Goal: Information Seeking & Learning: Learn about a topic

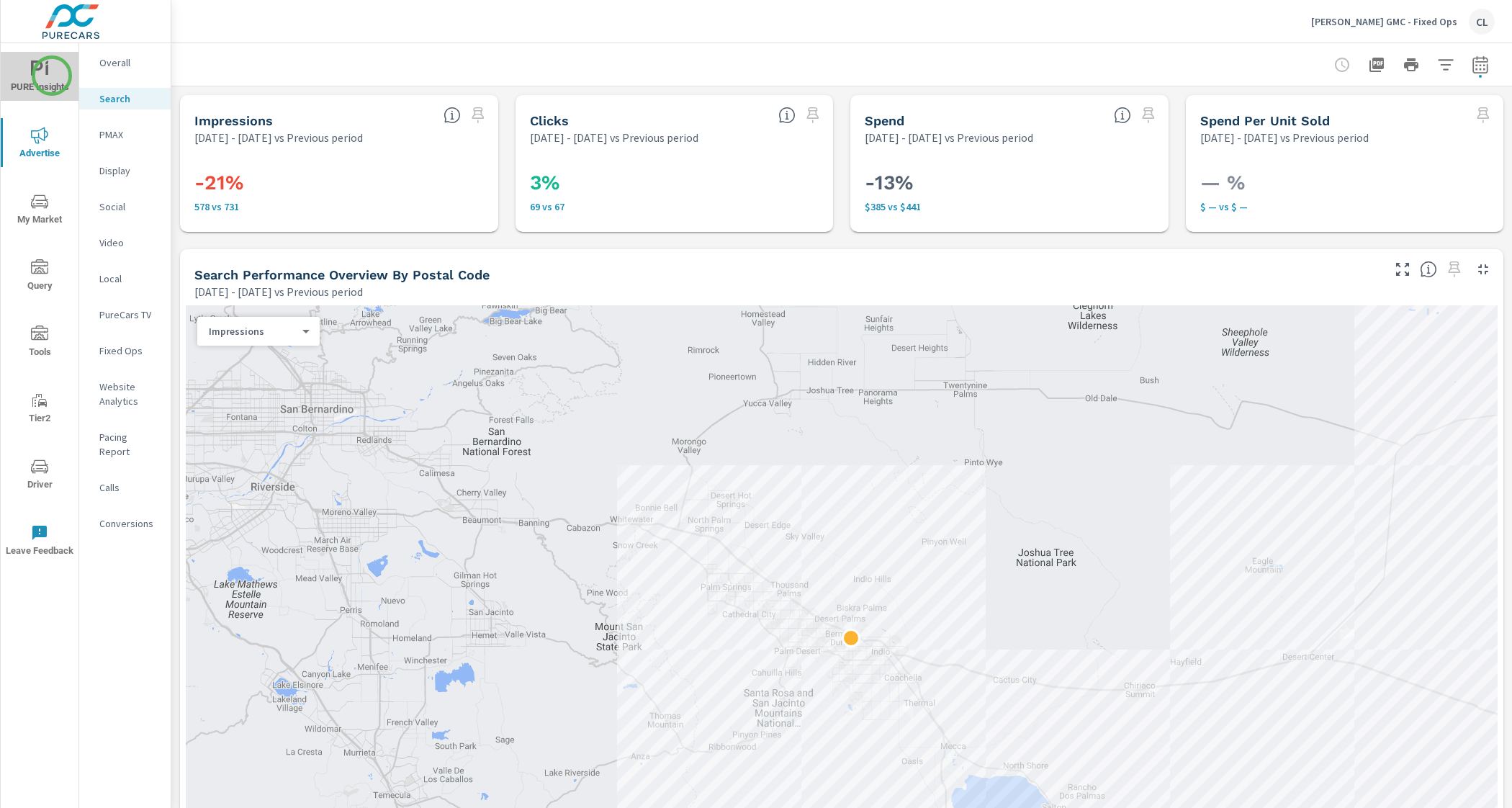
click at [51, 76] on span "PURE Insights" at bounding box center [39, 78] width 69 height 36
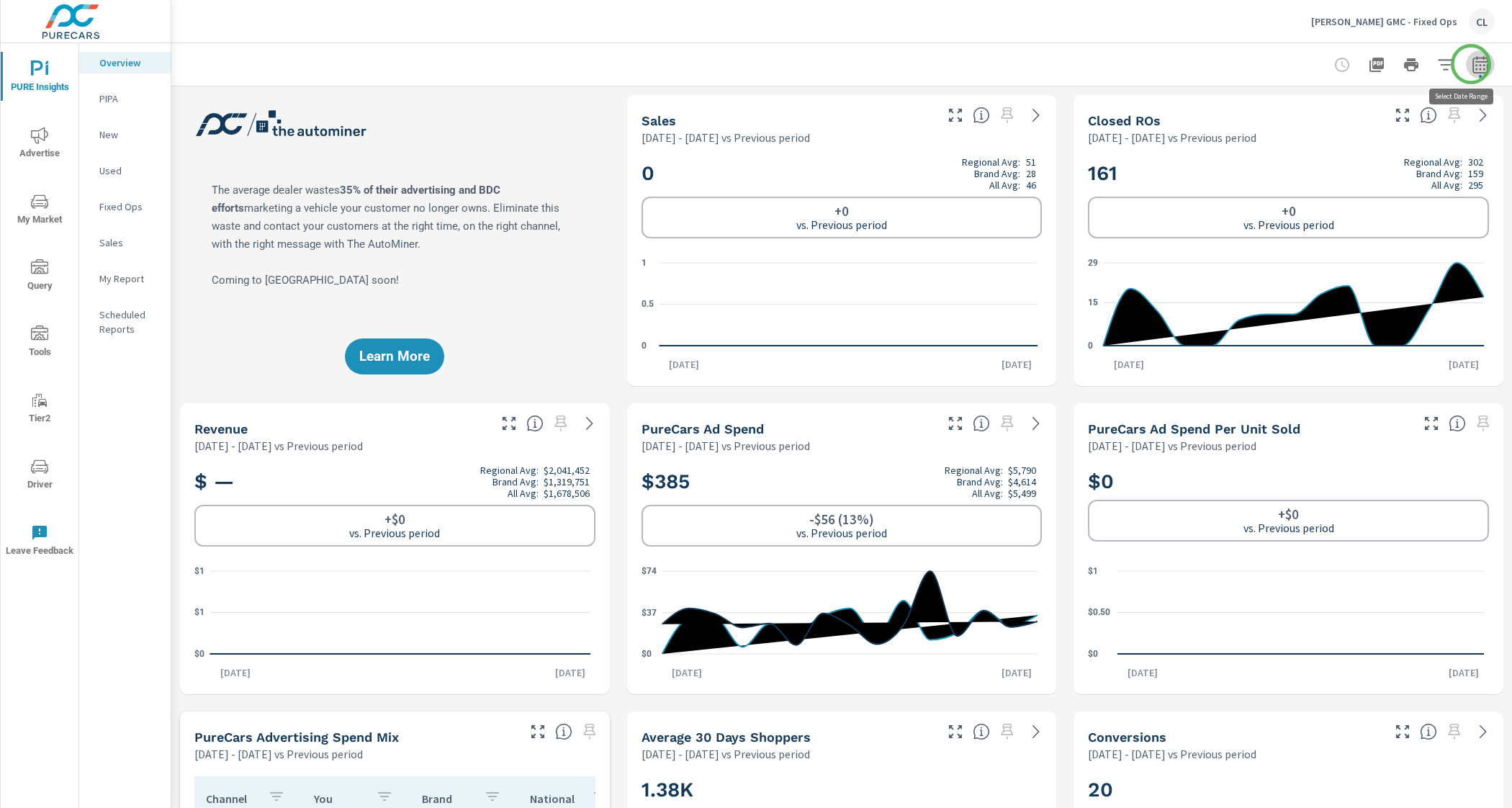
click at [1475, 64] on icon "button" at bounding box center [1480, 66] width 9 height 6
select select "Previous period"
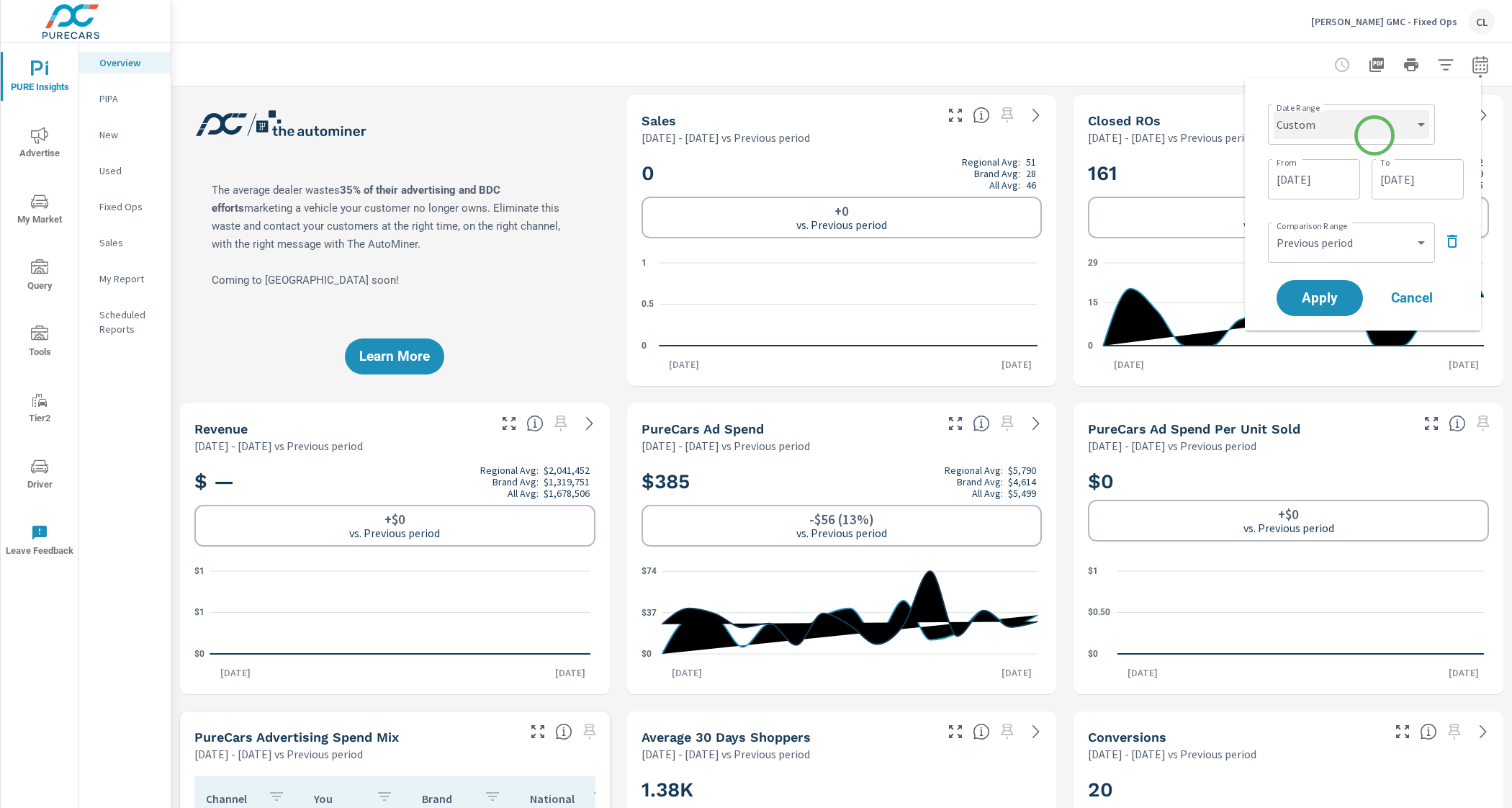
click at [1374, 135] on select "Custom Yesterday Last week Last 7 days Last 14 days Last 30 days Last 45 days L…" at bounding box center [1351, 125] width 155 height 28
click at [1274, 110] on select "Custom Yesterday Last week Last 7 days Last 14 days Last 30 days Last 45 days L…" at bounding box center [1351, 125] width 155 height 28
select select "Last month"
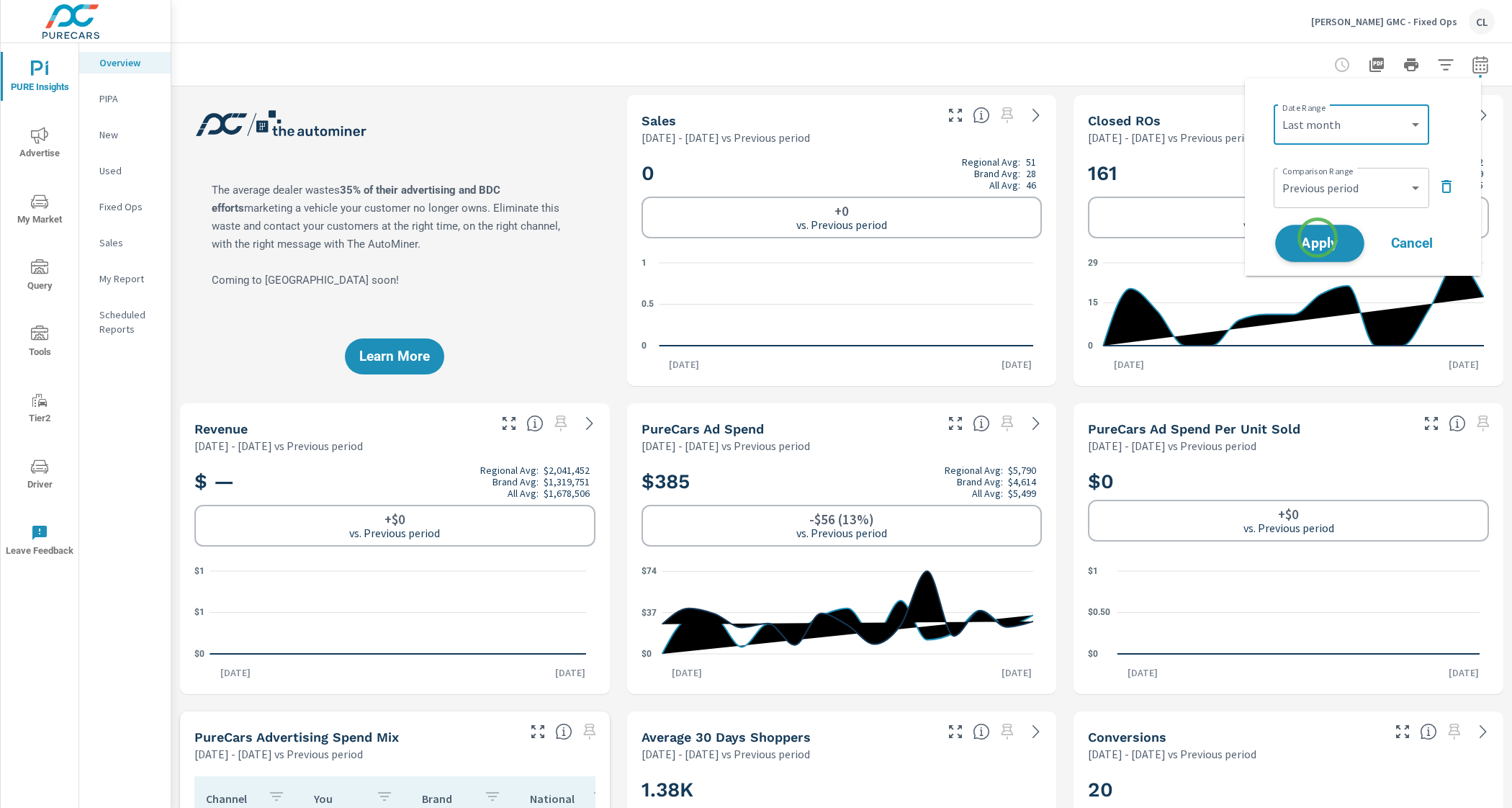
click at [1317, 237] on span "Apply" at bounding box center [1319, 243] width 59 height 13
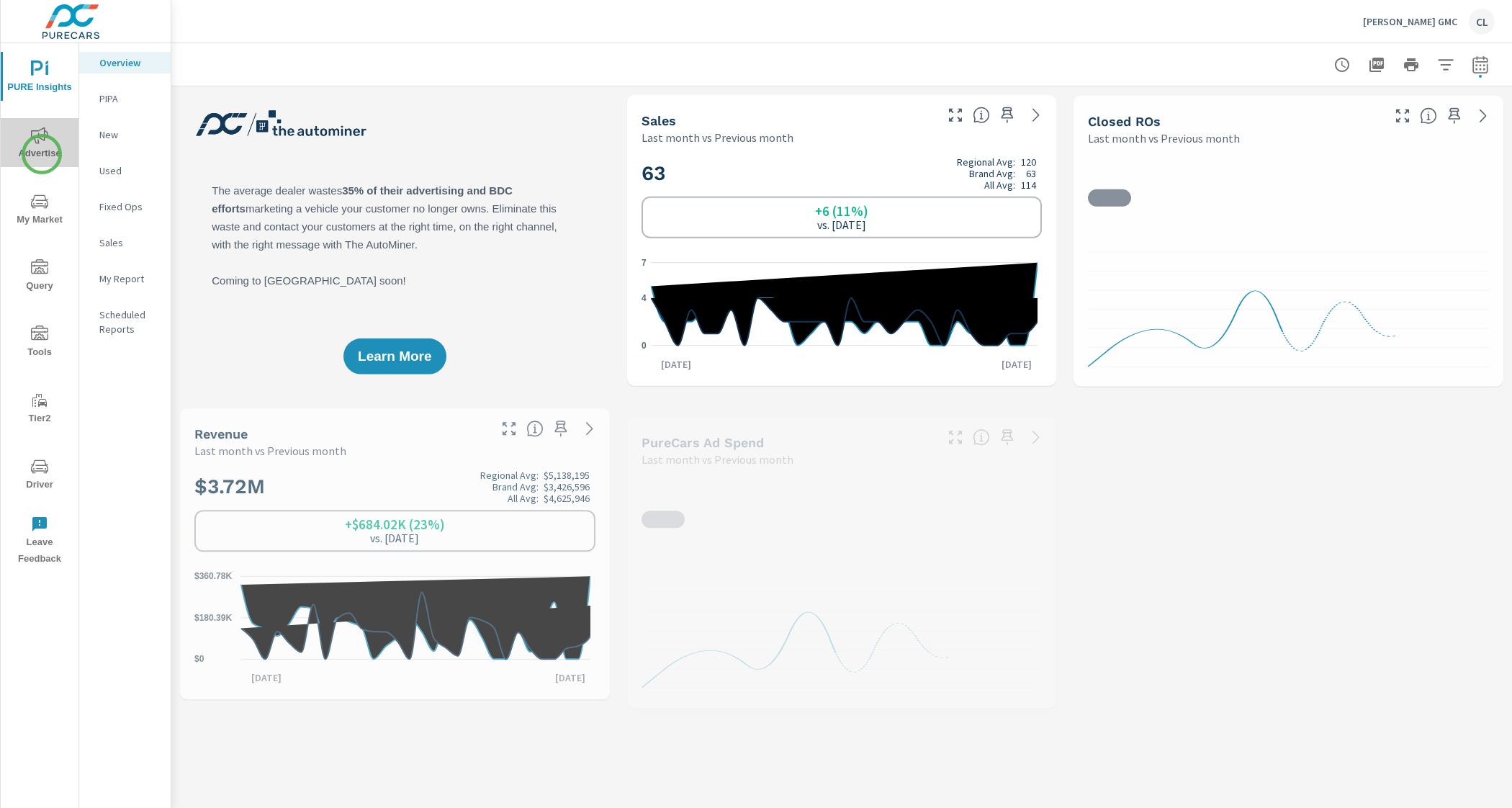
click at [42, 154] on span "Advertise" at bounding box center [39, 144] width 69 height 36
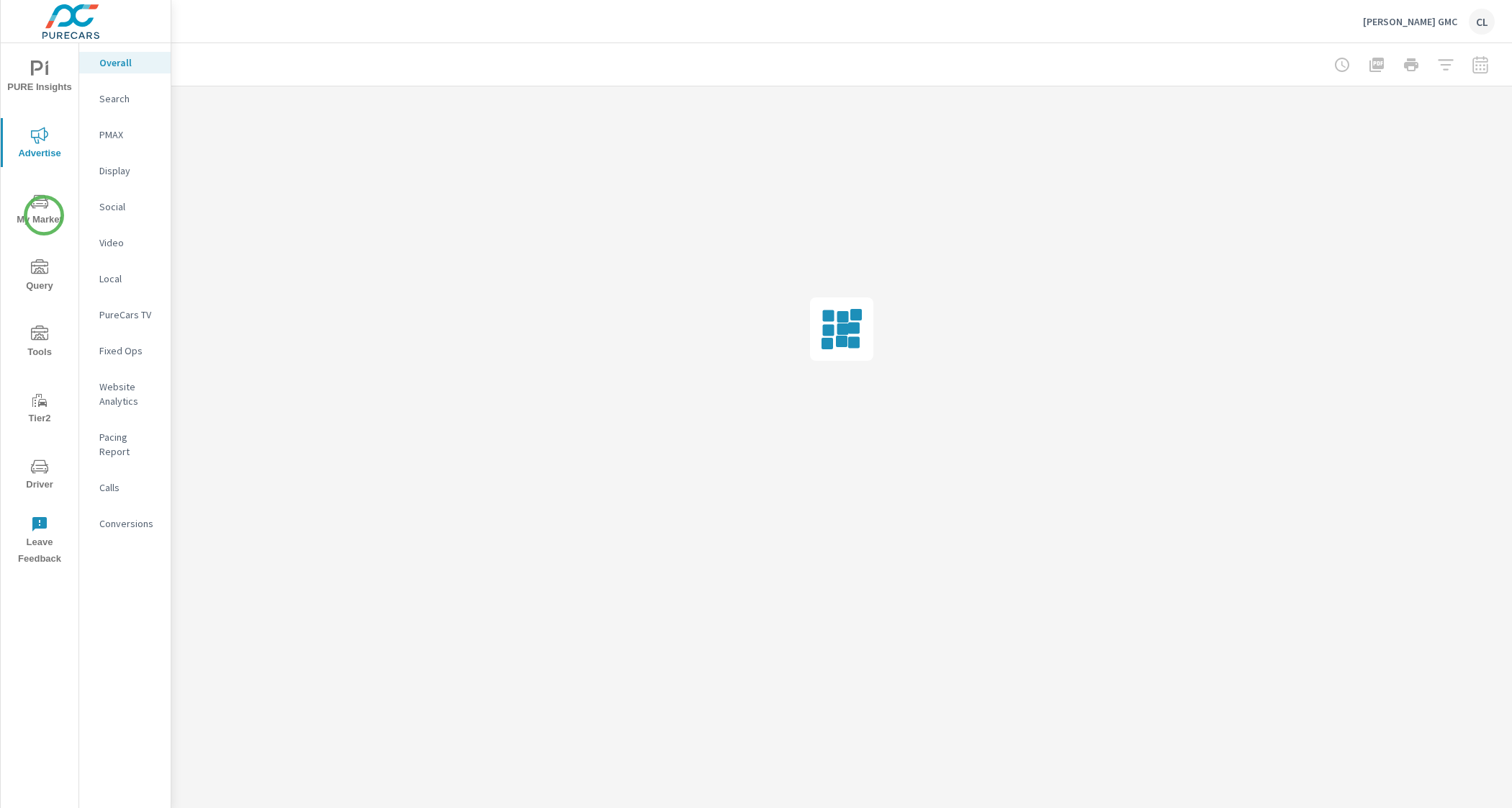
click at [43, 213] on span "My Market" at bounding box center [39, 210] width 69 height 36
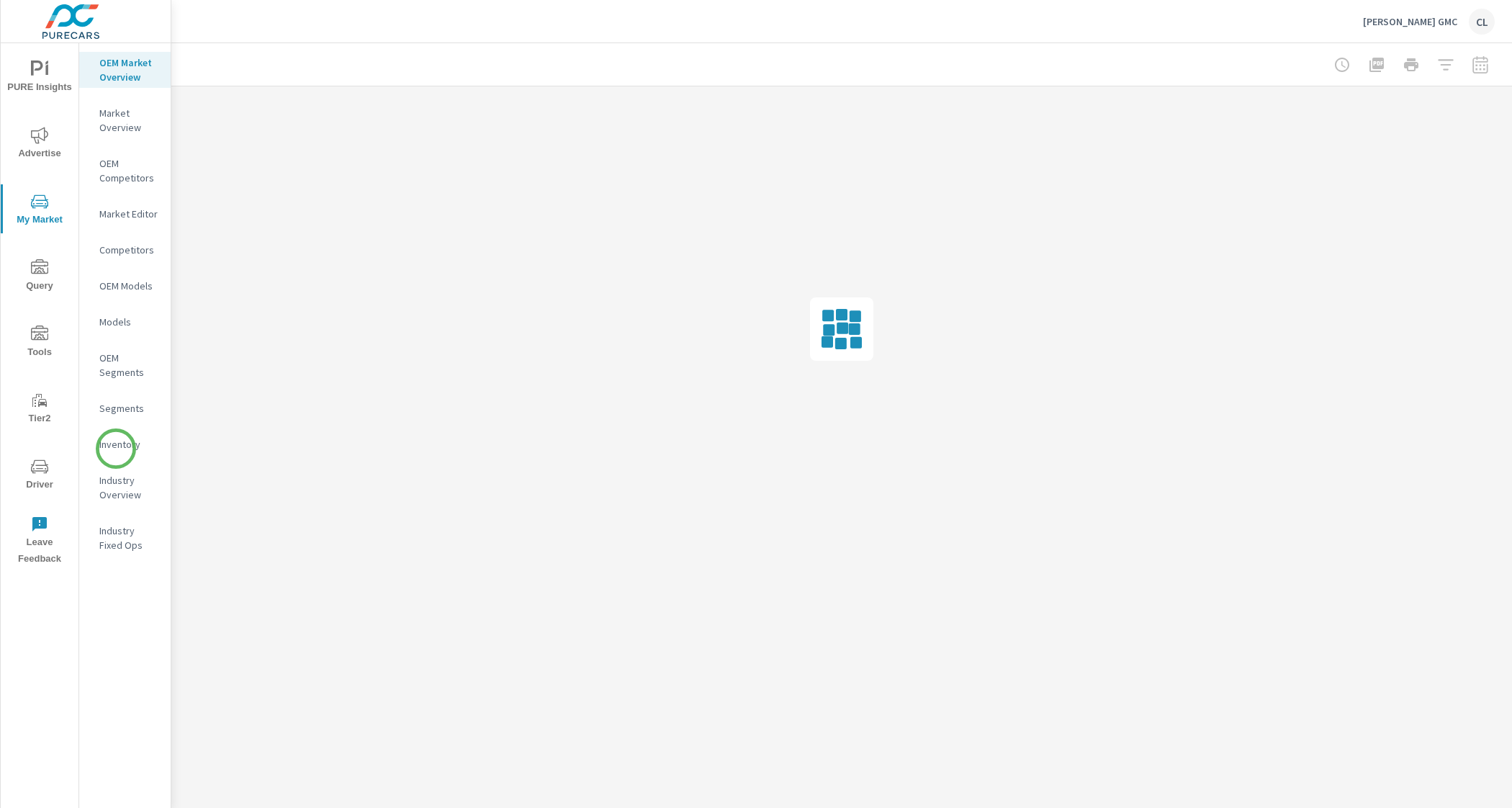
click at [116, 447] on p "Inventory" at bounding box center [129, 444] width 60 height 14
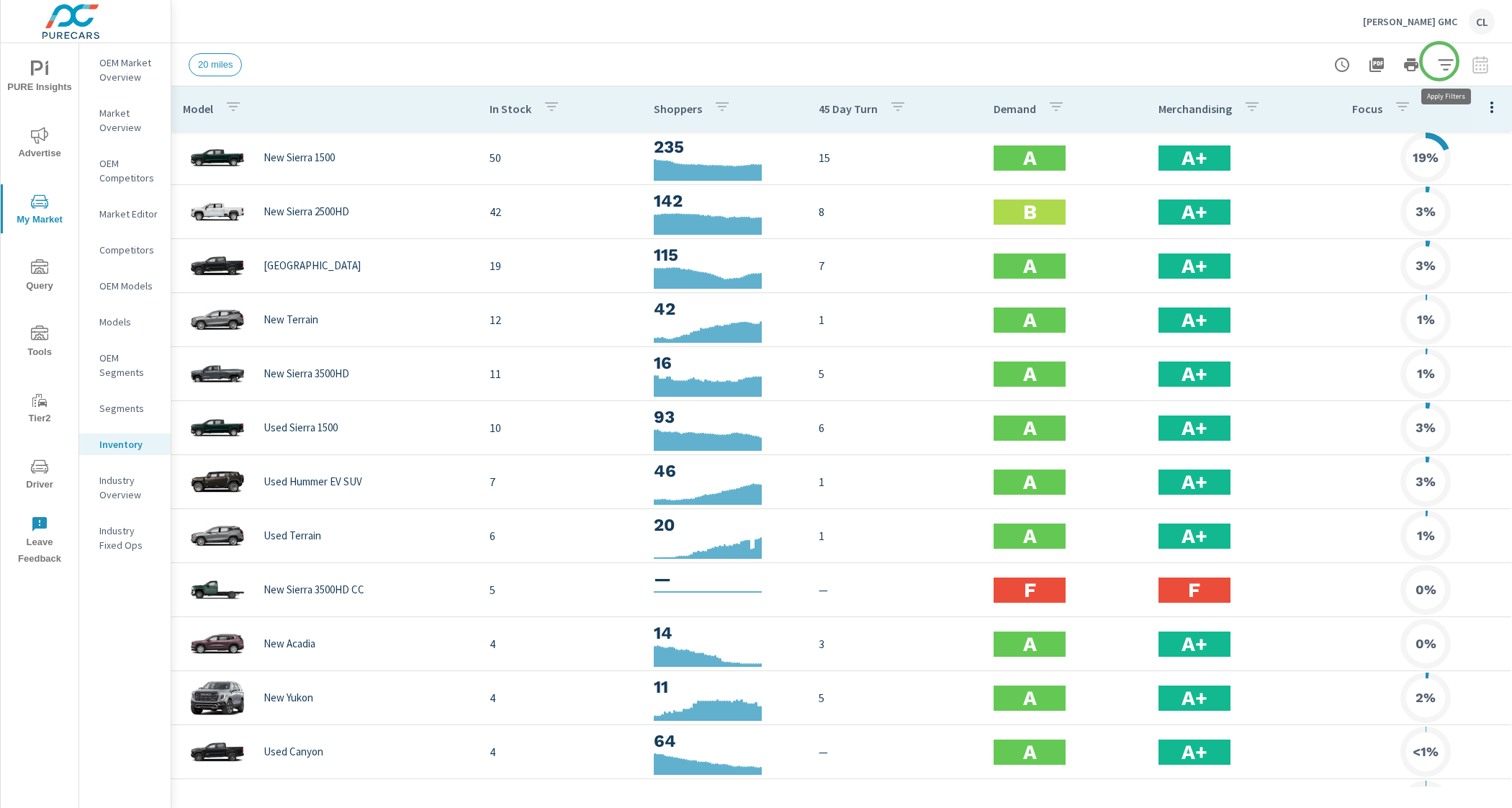
click at [1442, 62] on icon "button" at bounding box center [1446, 65] width 17 height 17
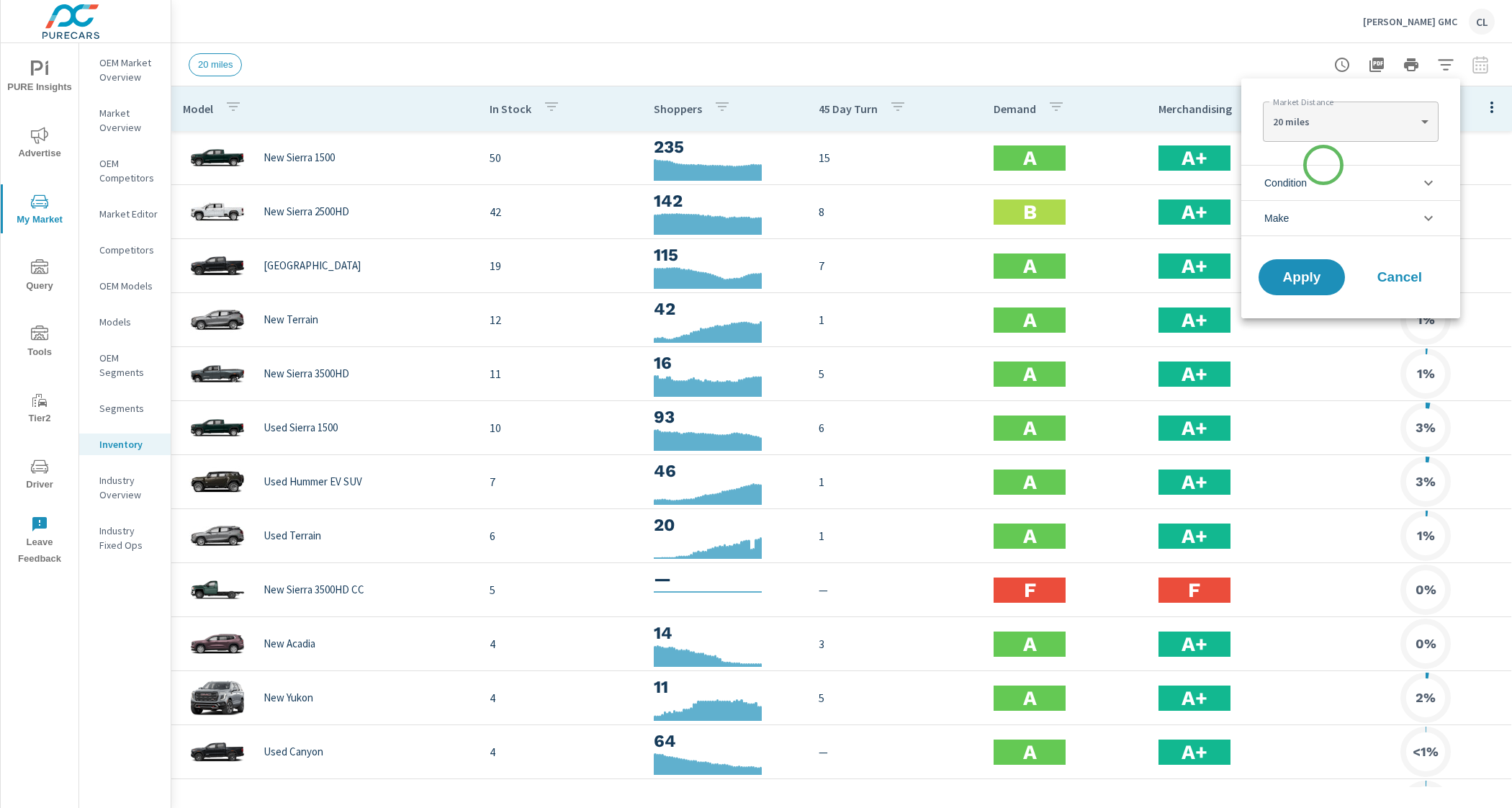
click at [1321, 176] on li "Condition" at bounding box center [1350, 182] width 219 height 36
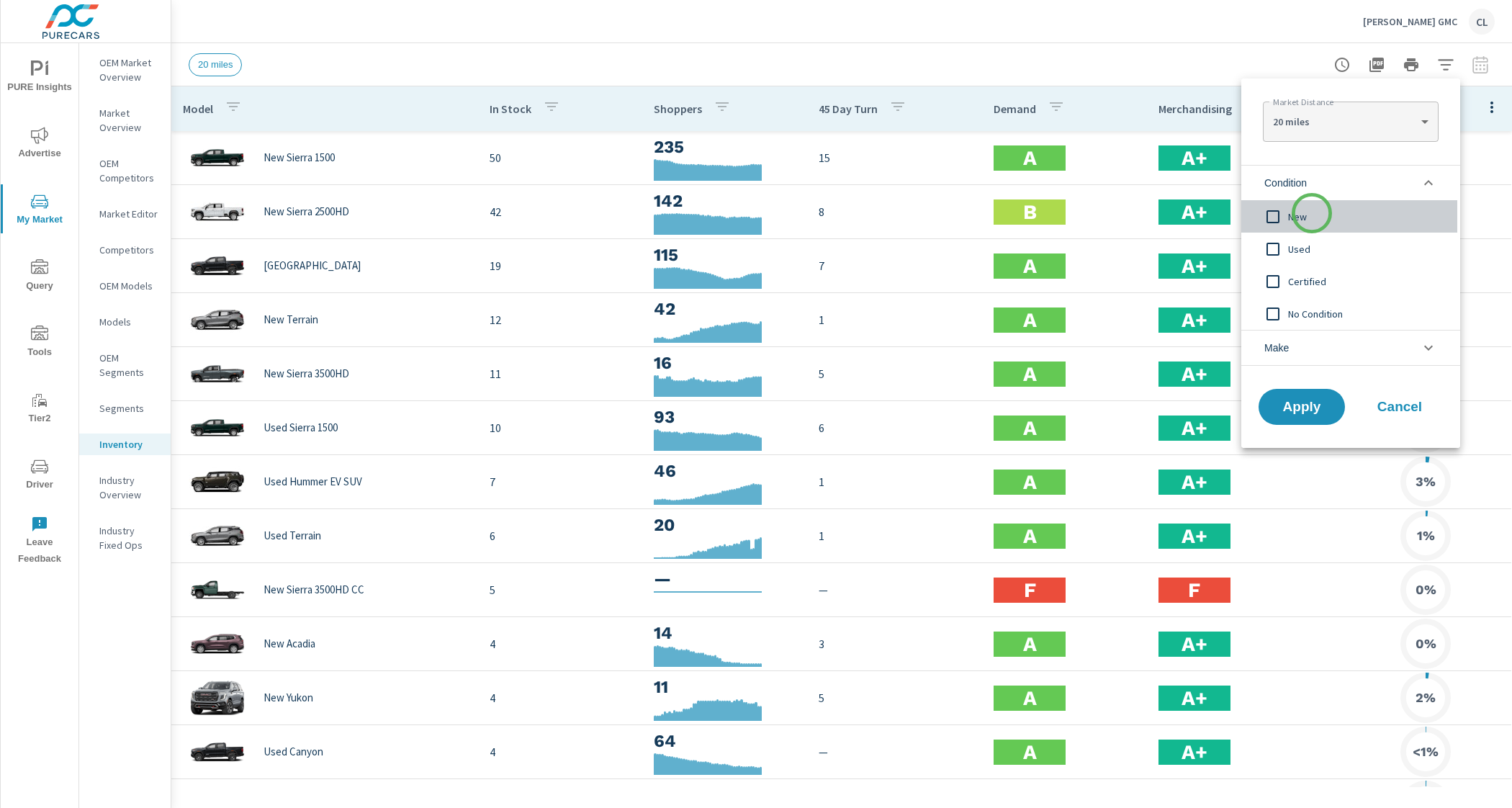
click at [1312, 213] on span "New" at bounding box center [1367, 217] width 158 height 17
click at [1313, 351] on li "Make" at bounding box center [1350, 348] width 219 height 36
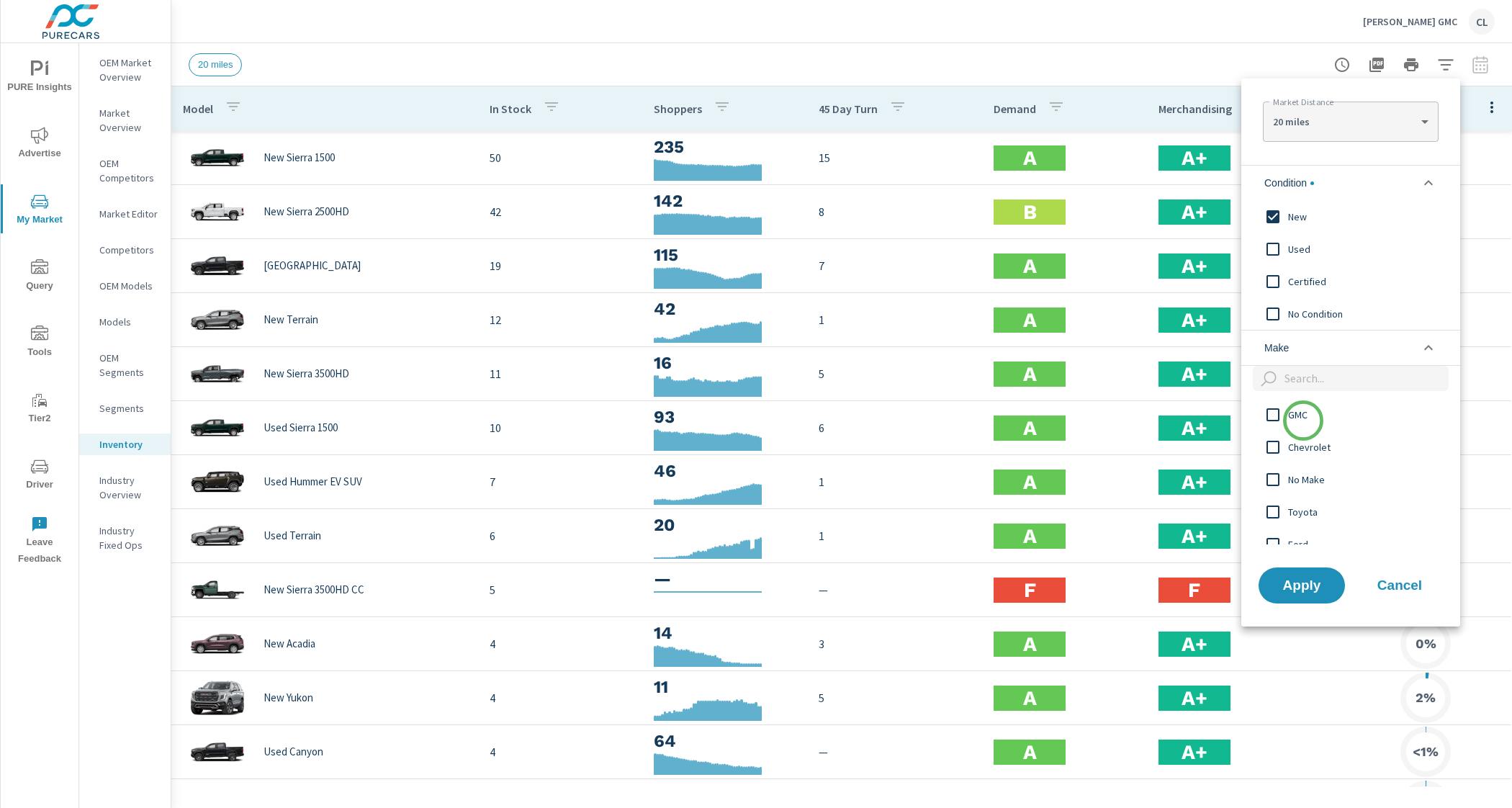
click at [1303, 421] on span "GMC" at bounding box center [1367, 415] width 158 height 17
click at [1308, 588] on span "Apply" at bounding box center [1301, 585] width 59 height 13
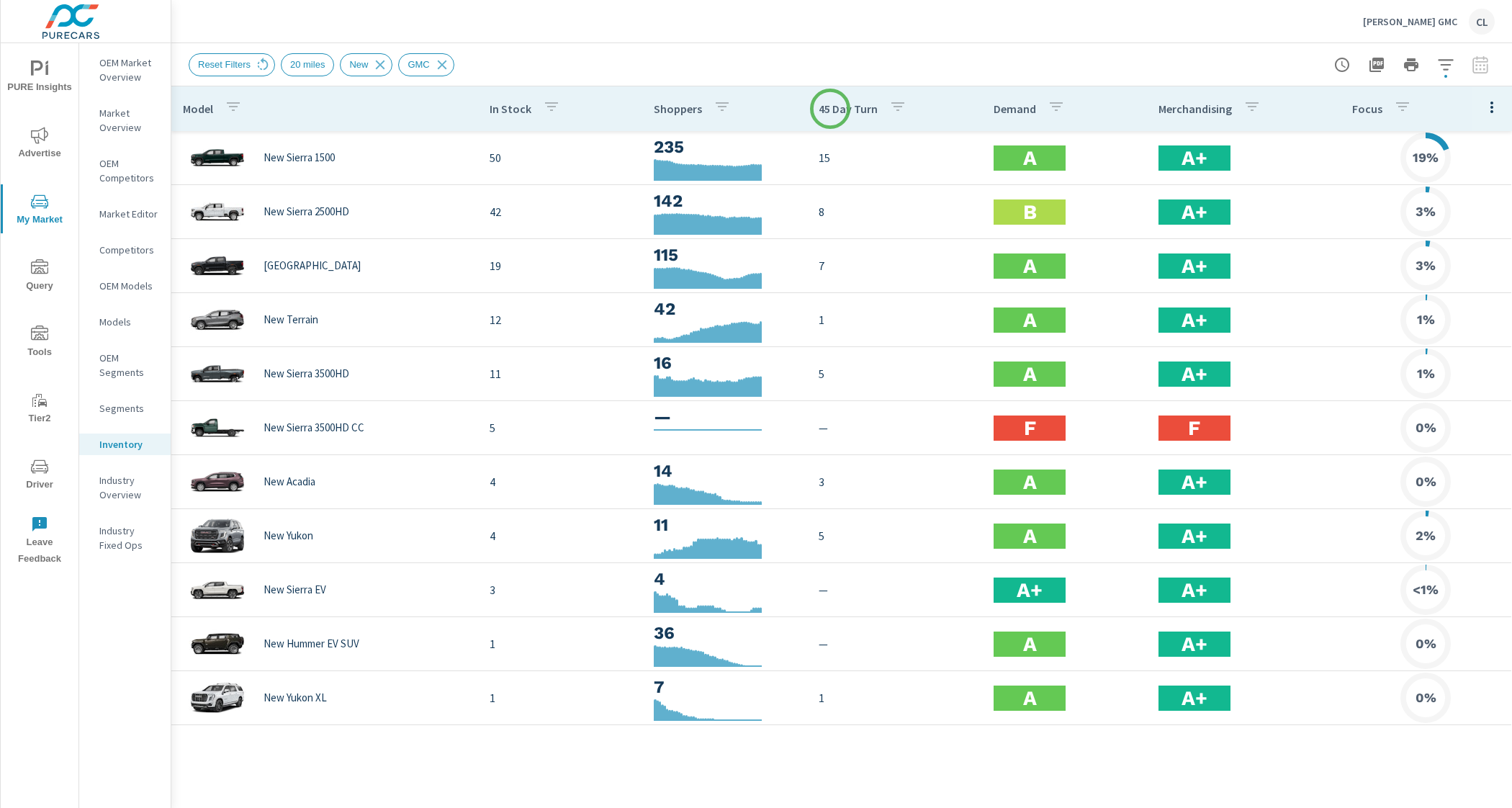
click at [830, 109] on p "45 Day Turn" at bounding box center [848, 109] width 59 height 14
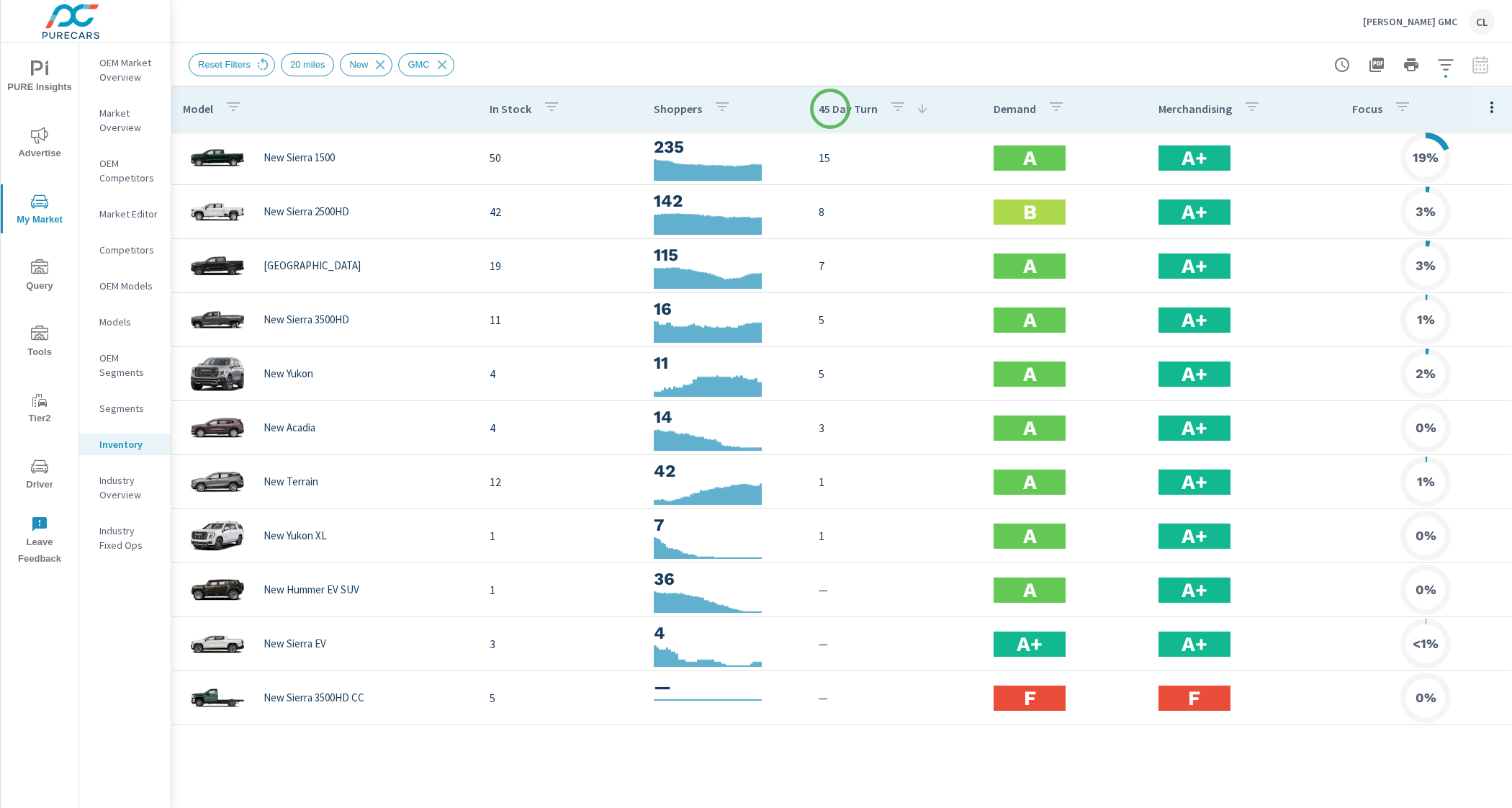
click at [830, 109] on p "45 Day Turn" at bounding box center [848, 109] width 59 height 14
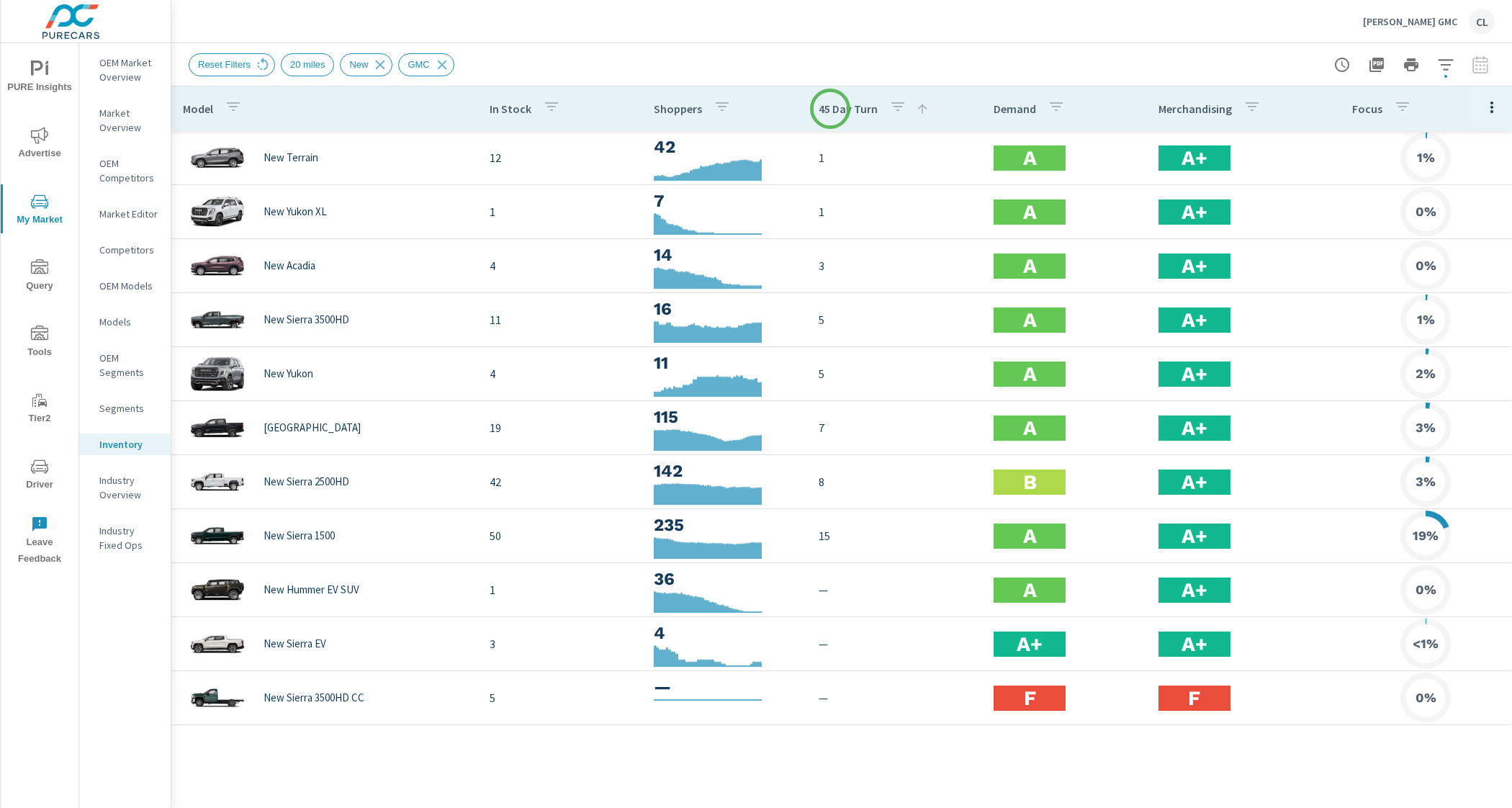
click at [830, 109] on p "45 Day Turn" at bounding box center [848, 109] width 59 height 14
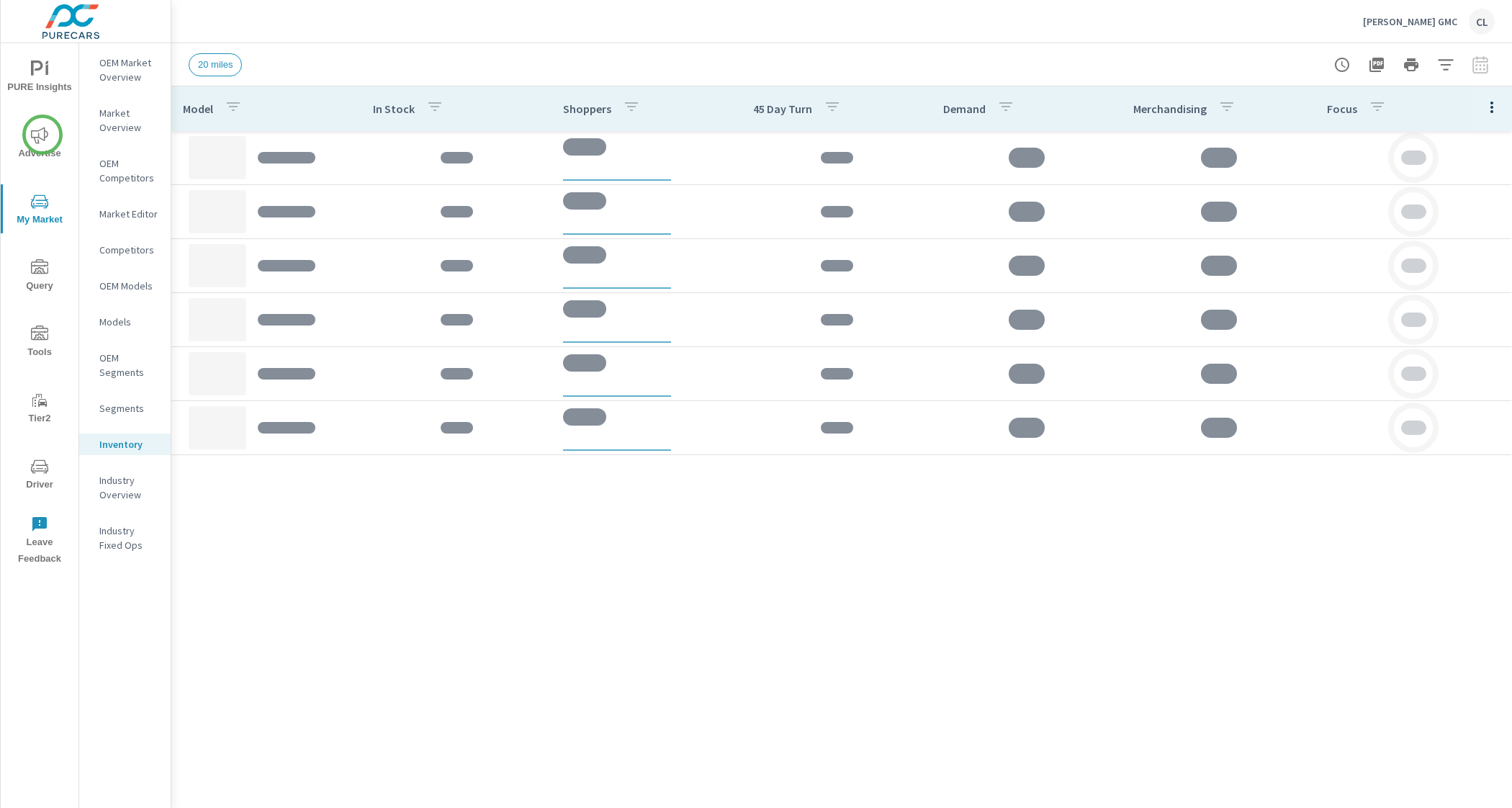
click at [43, 135] on icon "nav menu" at bounding box center [39, 136] width 17 height 17
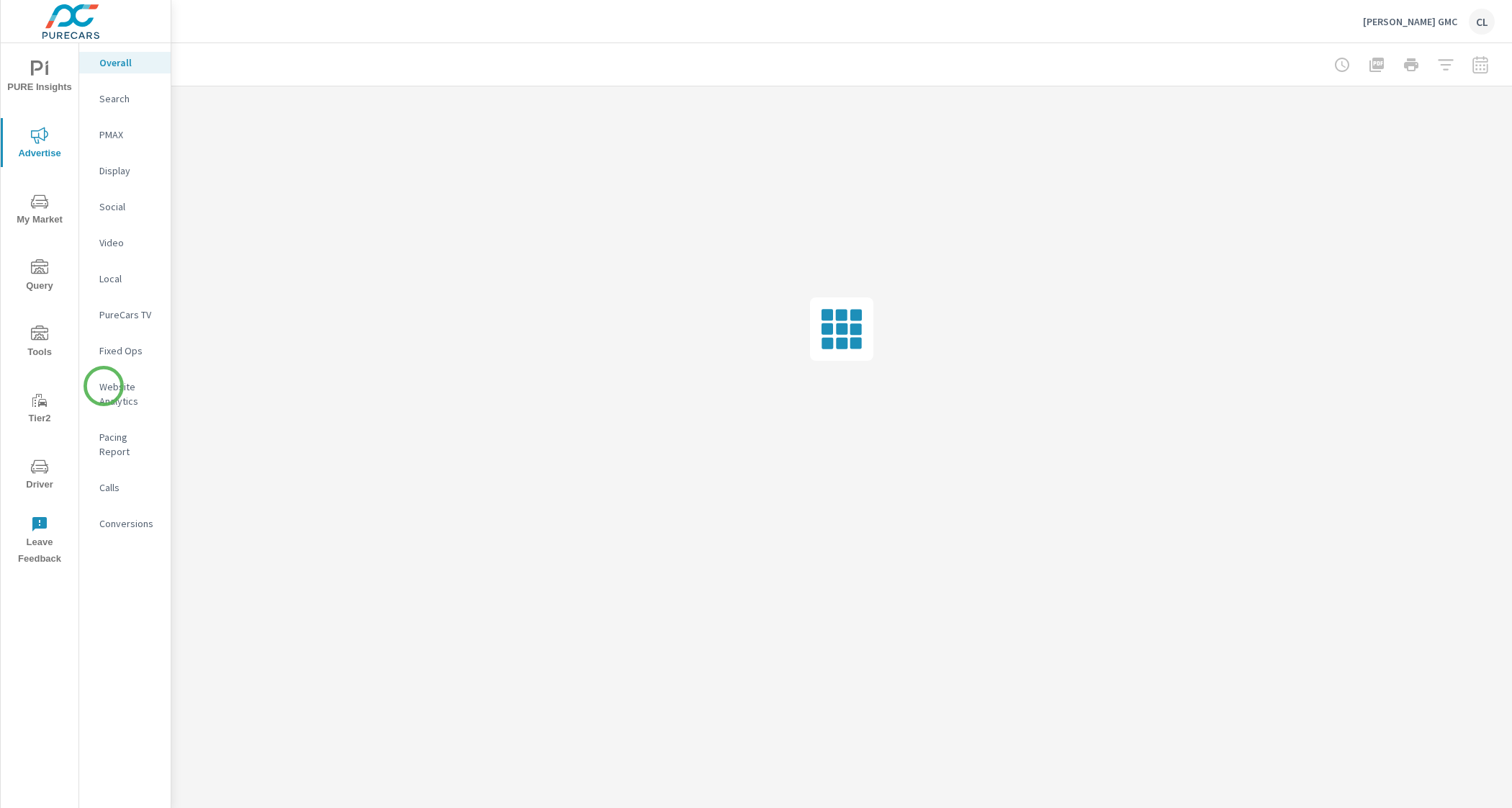
click at [104, 386] on p "Website Analytics" at bounding box center [129, 394] width 60 height 28
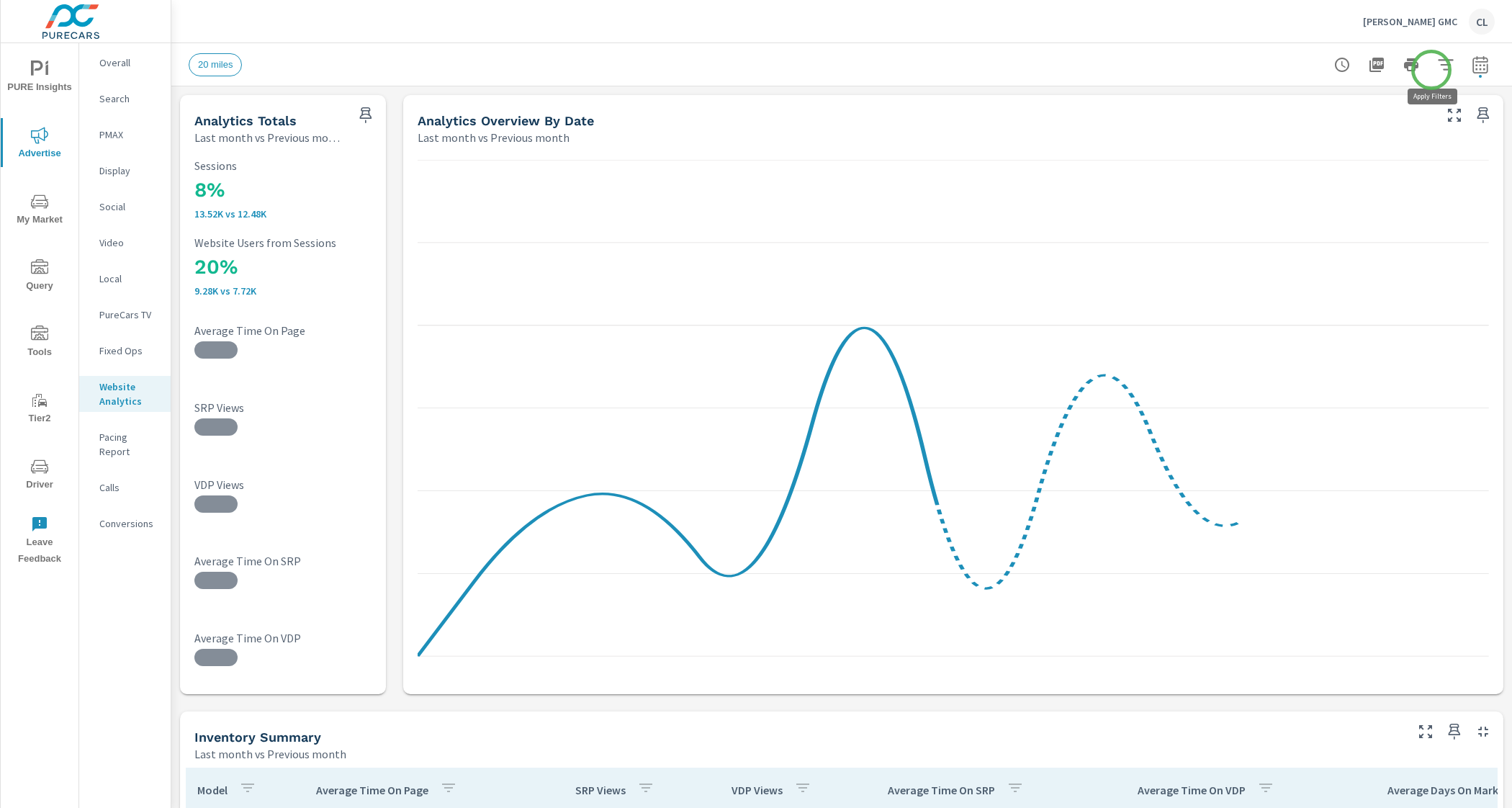
click at [1437, 67] on icon "button" at bounding box center [1446, 65] width 17 height 17
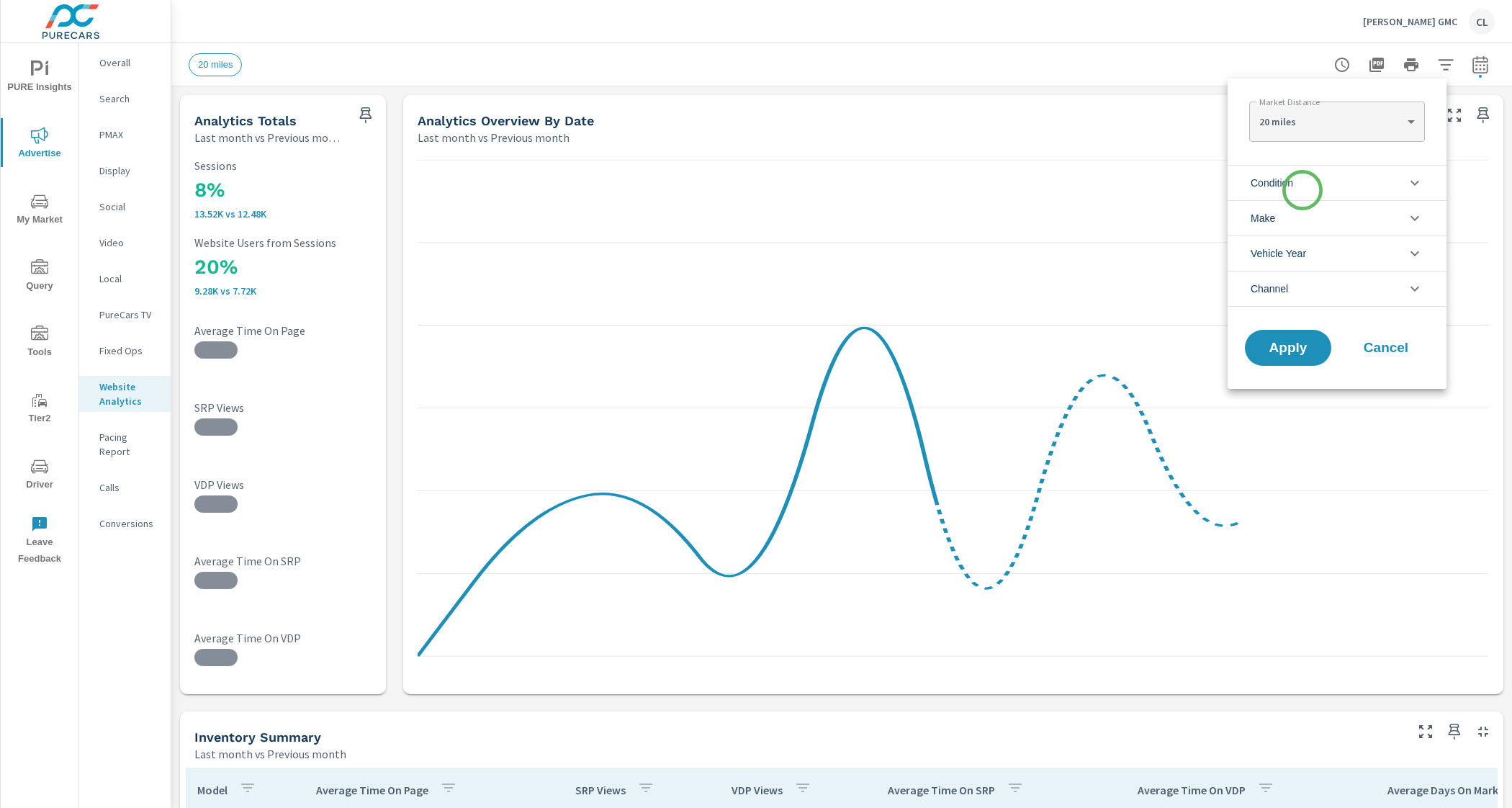
click at [1303, 188] on li "Condition" at bounding box center [1336, 182] width 219 height 36
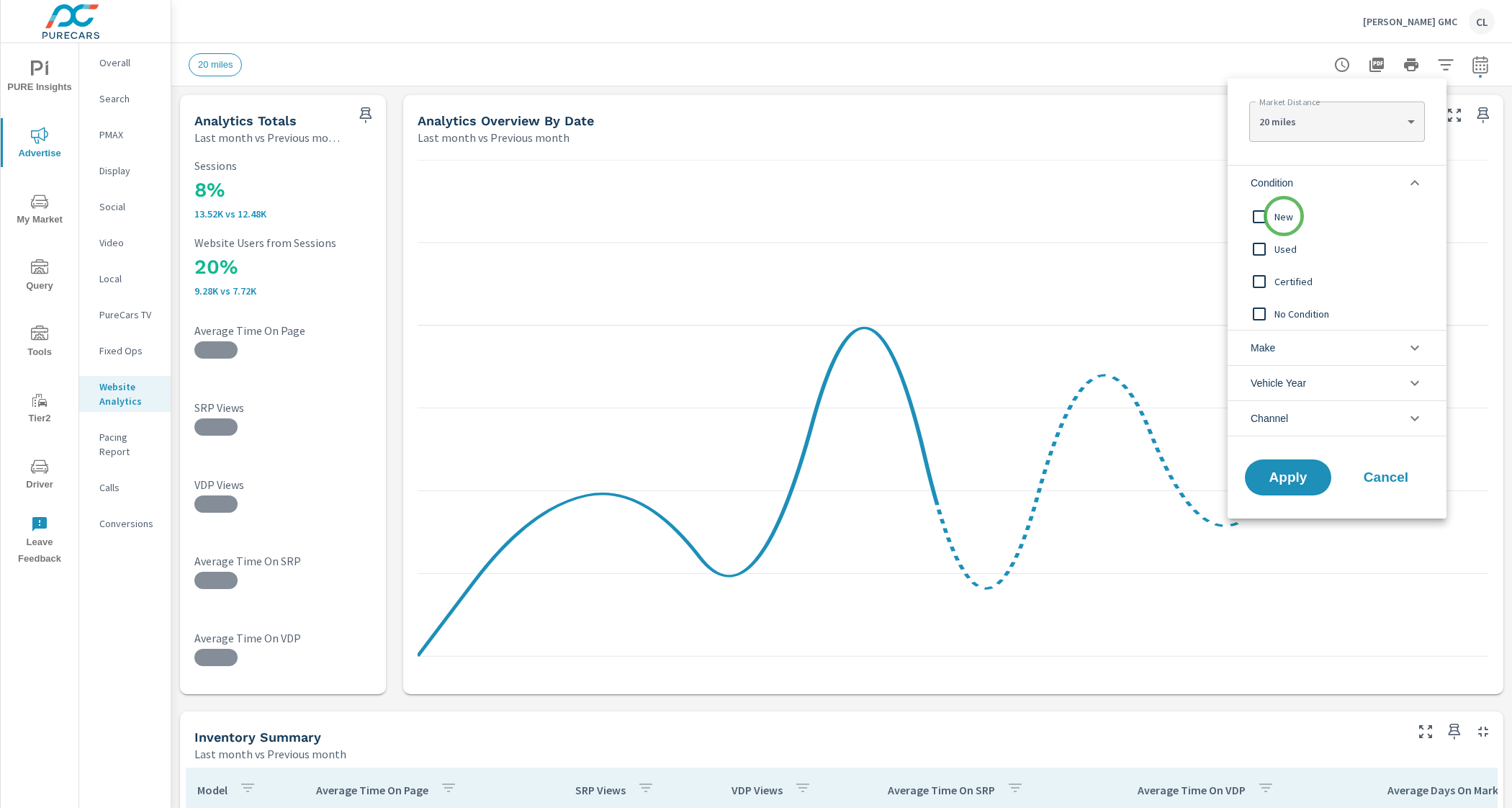
click at [1283, 217] on span "New" at bounding box center [1353, 217] width 158 height 17
click at [1289, 352] on li "Make" at bounding box center [1336, 347] width 219 height 36
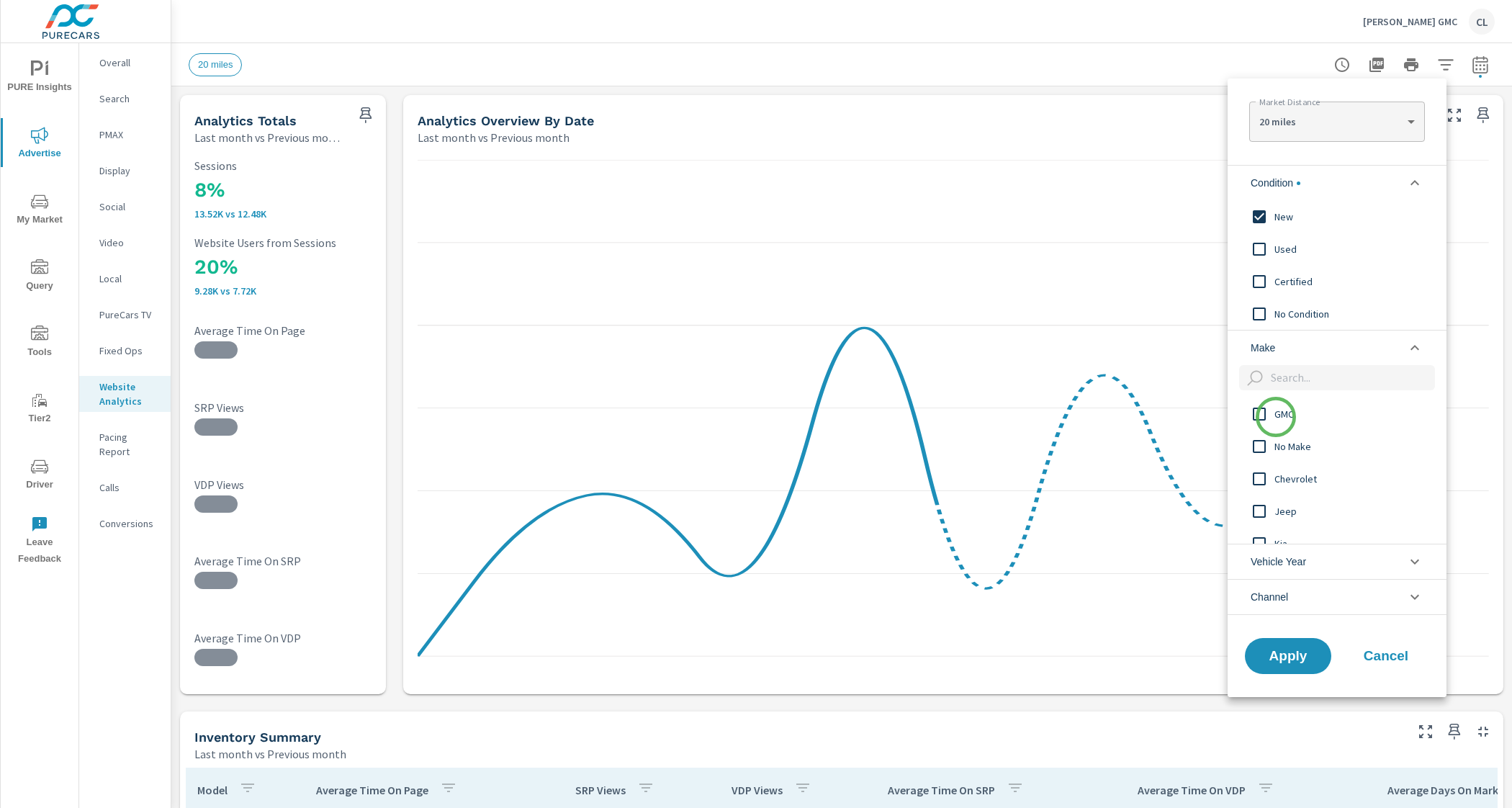
click at [1276, 417] on span "GMC" at bounding box center [1353, 414] width 158 height 17
click at [1300, 651] on span "Apply" at bounding box center [1288, 655] width 59 height 13
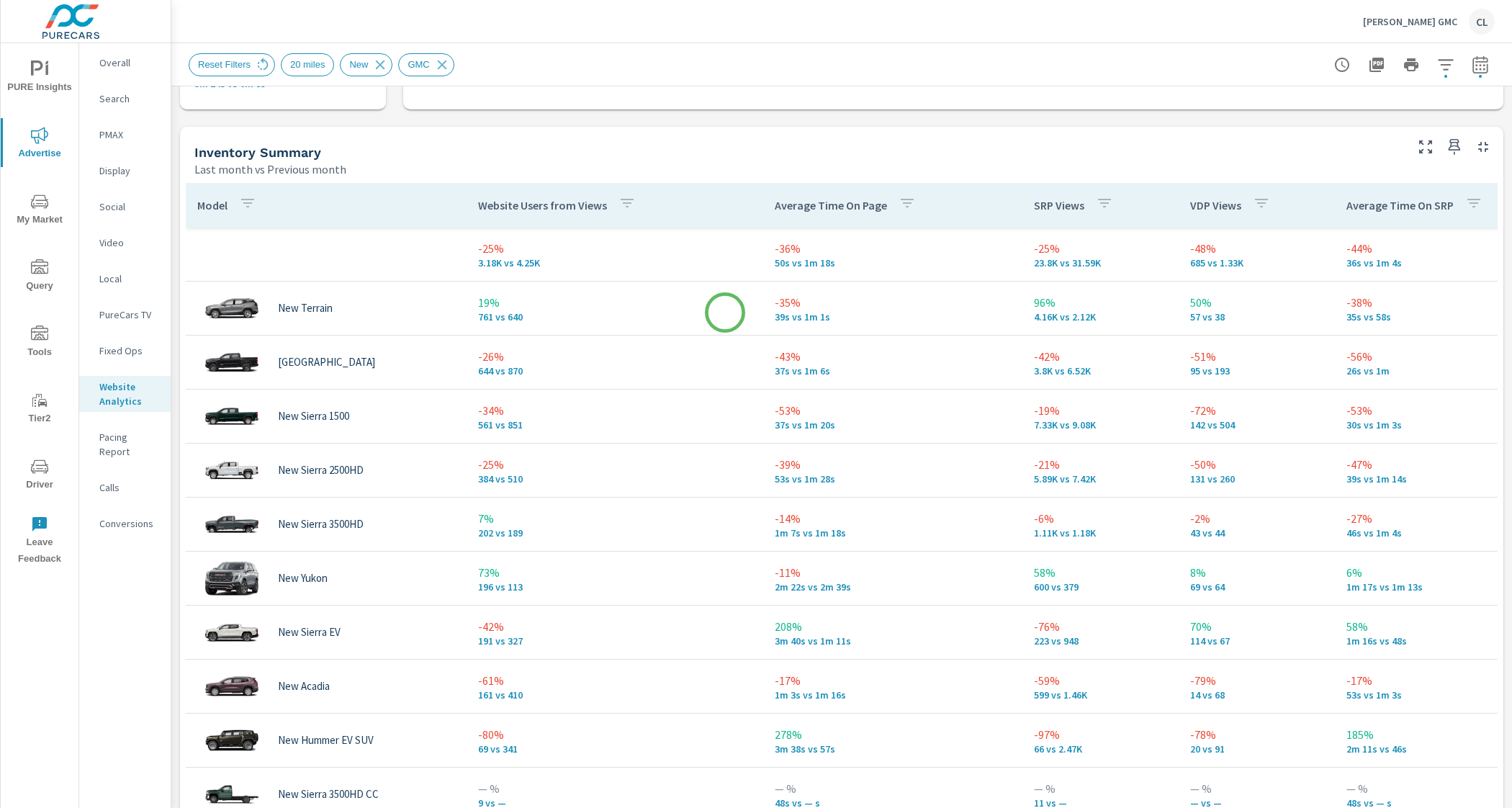
scroll to position [588, 0]
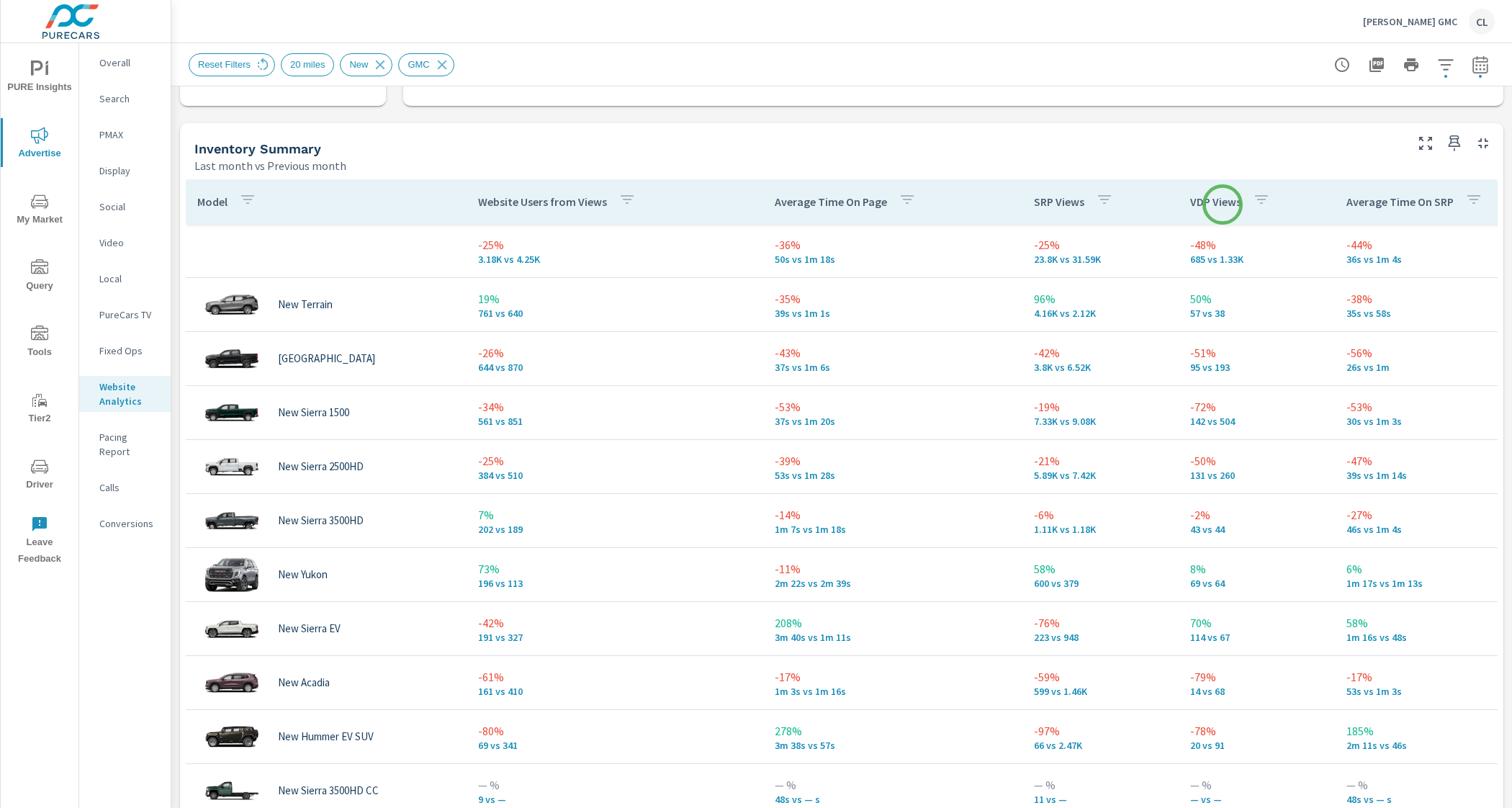
click at [1222, 204] on p "VDP Views" at bounding box center [1215, 201] width 51 height 14
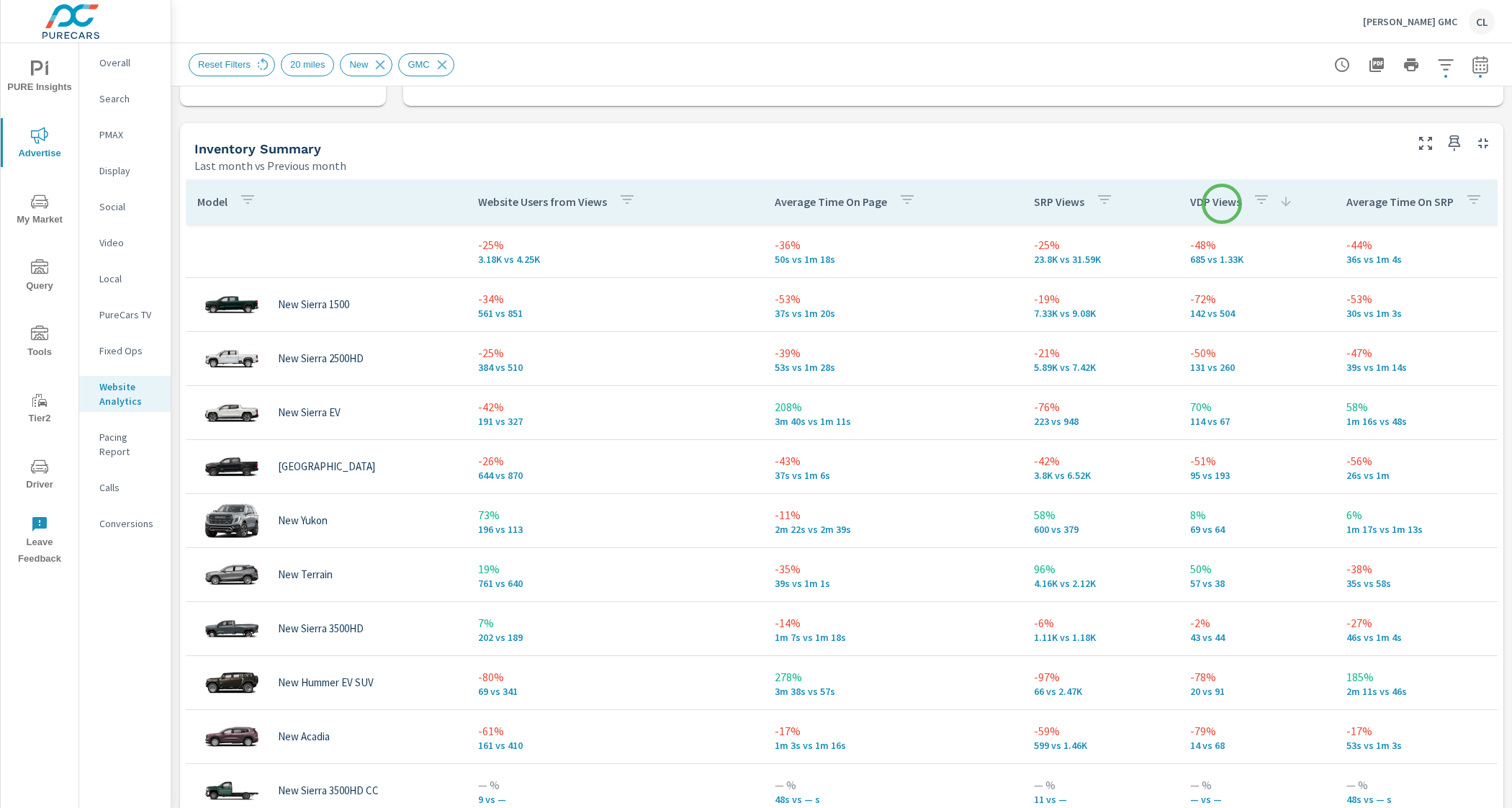
click at [1222, 204] on p "VDP Views" at bounding box center [1215, 201] width 51 height 14
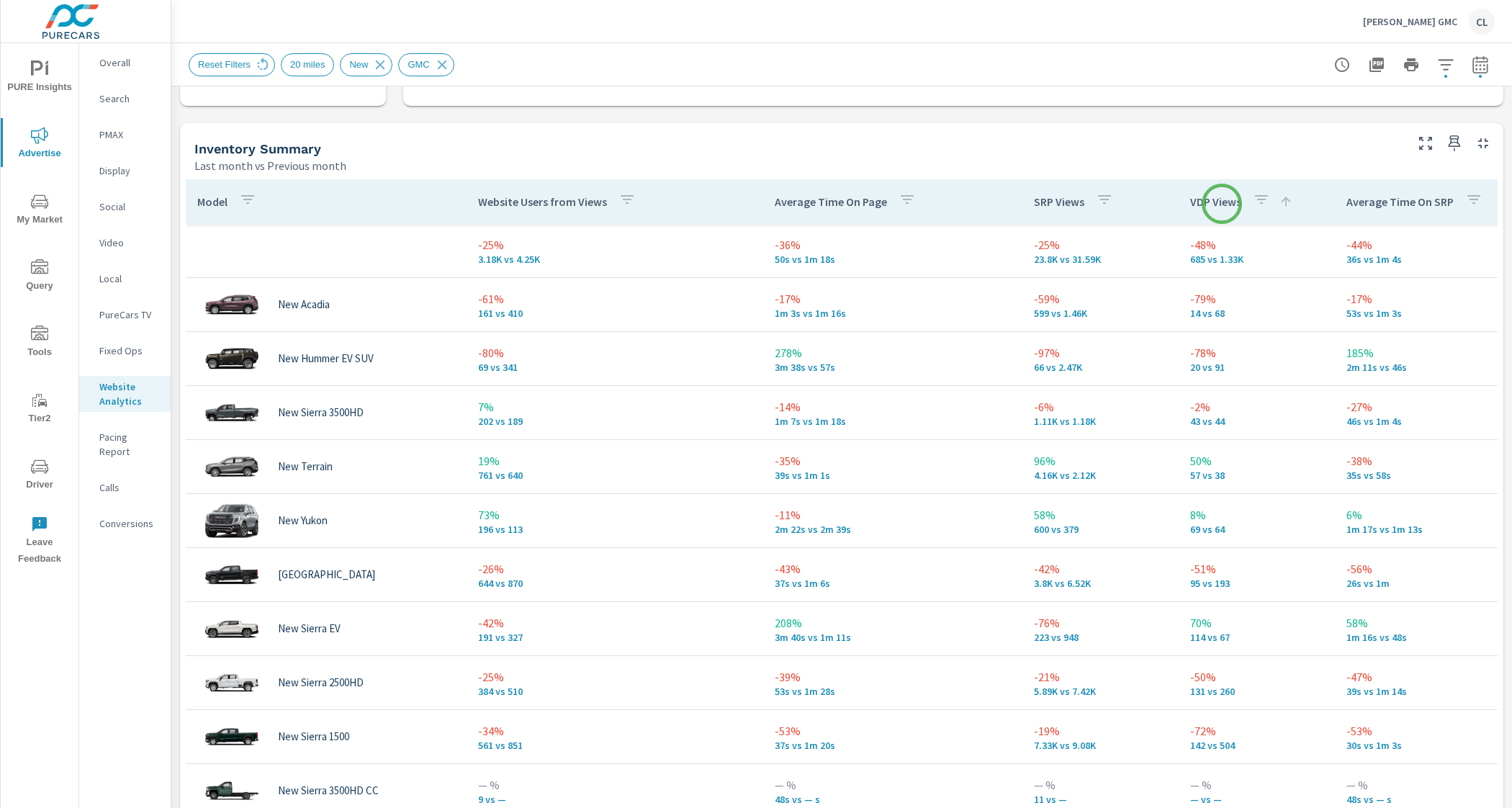
click at [1222, 204] on p "VDP Views" at bounding box center [1215, 201] width 51 height 14
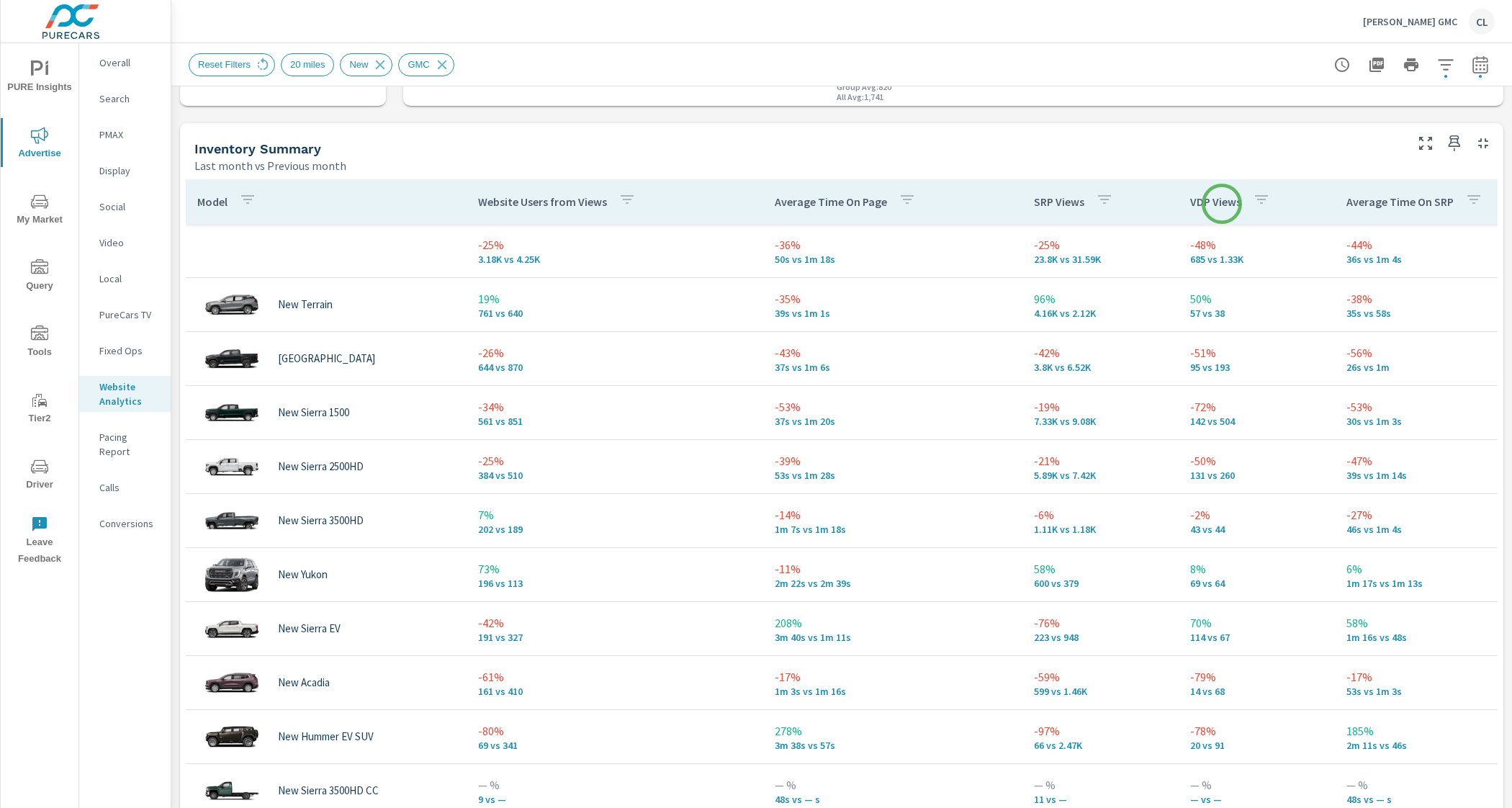
click at [1222, 204] on p "VDP Views" at bounding box center [1215, 201] width 51 height 14
